Goal: Find specific page/section: Find specific page/section

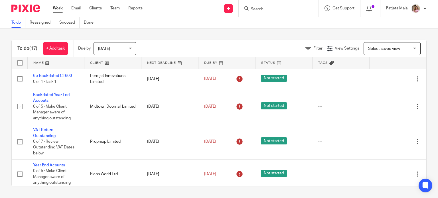
click at [281, 7] on input "Search" at bounding box center [275, 9] width 51 height 5
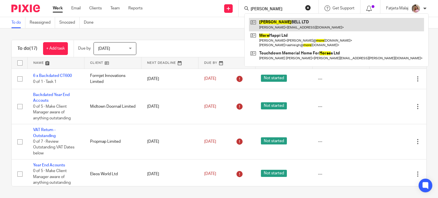
type input "morse"
click at [291, 25] on link at bounding box center [336, 24] width 175 height 13
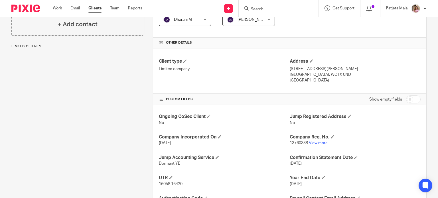
scroll to position [124, 0]
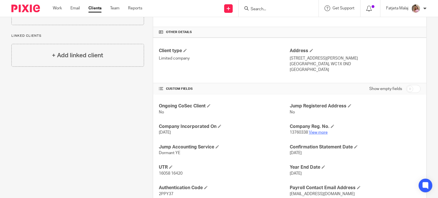
click at [322, 133] on link "View more" at bounding box center [318, 133] width 19 height 4
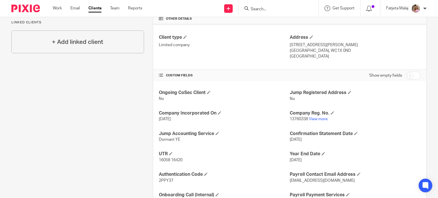
scroll to position [163, 0]
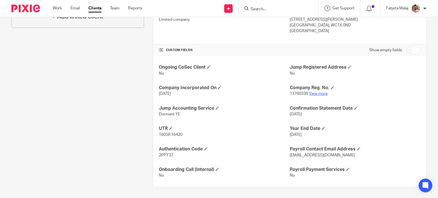
click at [309, 93] on link "View more" at bounding box center [318, 94] width 19 height 4
